Goal: Register for event/course

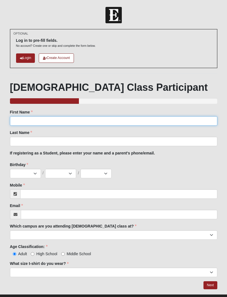
click at [53, 120] on input "First Name" at bounding box center [113, 120] width 207 height 9
type input "Alex"
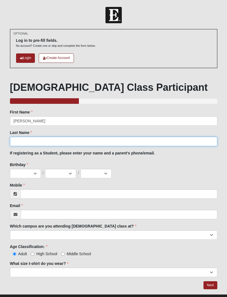
click at [64, 145] on input "Last Name" at bounding box center [113, 141] width 207 height 9
type input "Robertson"
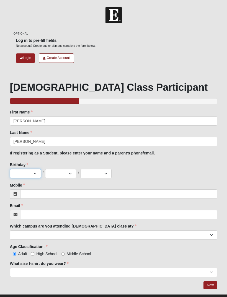
click at [33, 172] on select "Jan Feb Mar Apr May Jun Jul Aug Sep Oct Nov Dec" at bounding box center [25, 173] width 31 height 9
select select "3"
click at [71, 171] on select "1 2 3 4 5 6 7 8 9 10 11 12 13 14 15 16 17 18 19 20 21 22 23 24 25 26 27 28 29 3…" at bounding box center [60, 173] width 31 height 9
select select "3"
click at [107, 173] on select "2025 2024 2023 2022 2021 2020 2019 2018 2017 2016 2015 2014 2013 2012 2011 2010…" at bounding box center [96, 173] width 31 height 9
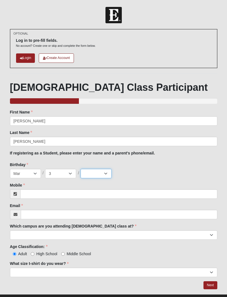
select select "1990"
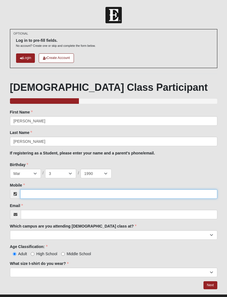
click at [52, 191] on input "Mobile" at bounding box center [118, 193] width 197 height 9
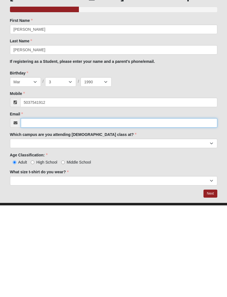
click at [52, 210] on input "Email" at bounding box center [119, 214] width 197 height 9
type input "(503) 754-1912"
type input "a"
type input "alexxxnr5@gmail.com"
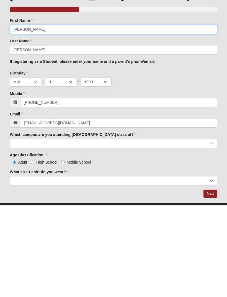
click at [38, 116] on input "Alex" at bounding box center [113, 120] width 207 height 9
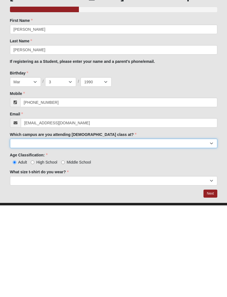
click at [28, 230] on select "Arlington Baymeadows Eleven22 Online Fleming Island Jesup Mandarin North Jax Or…" at bounding box center [113, 234] width 207 height 9
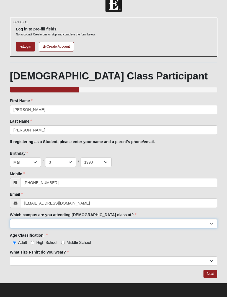
select select "11"
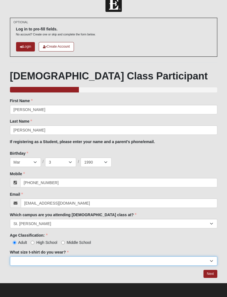
click at [155, 261] on select "Small Medium Large XL 2XL 3XL" at bounding box center [113, 260] width 207 height 9
select select "Medium"
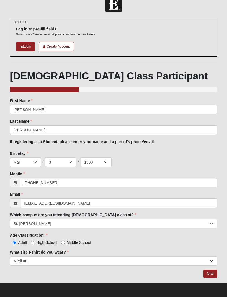
click at [214, 276] on link "Next" at bounding box center [210, 274] width 14 height 8
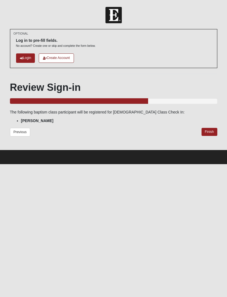
click at [212, 131] on link "Finish" at bounding box center [210, 132] width 16 height 8
